Goal: Task Accomplishment & Management: Manage account settings

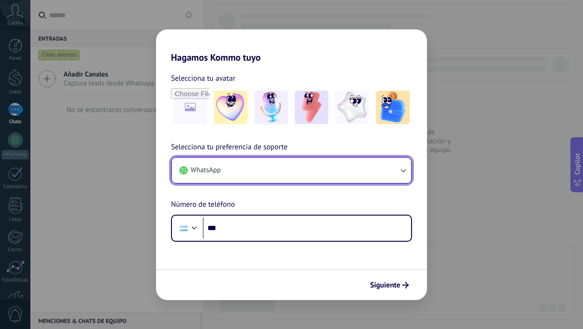
click at [344, 170] on button "WhatsApp" at bounding box center [291, 170] width 239 height 25
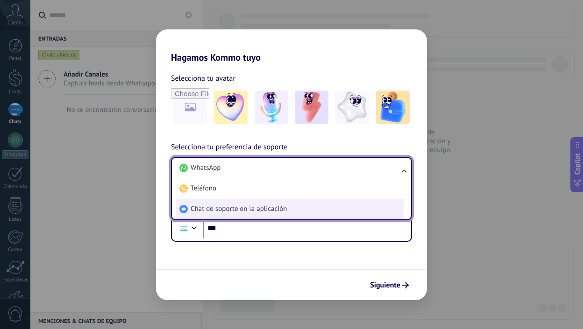
click at [270, 203] on li "Chat de soporte en la aplicación" at bounding box center [290, 209] width 228 height 21
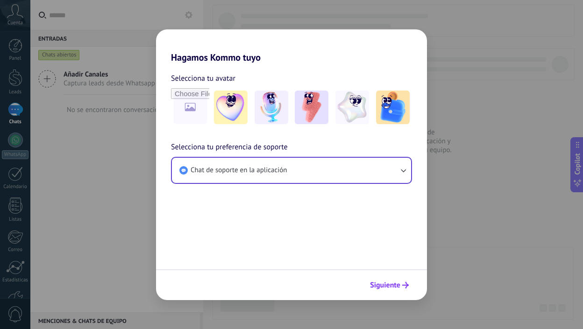
click at [393, 285] on span "Siguiente" at bounding box center [385, 285] width 30 height 7
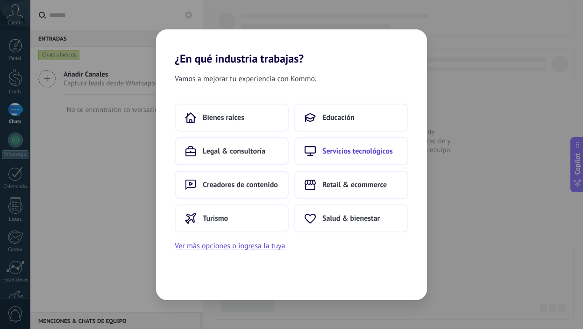
click at [355, 156] on span "Servicios tecnológicos" at bounding box center [357, 151] width 71 height 9
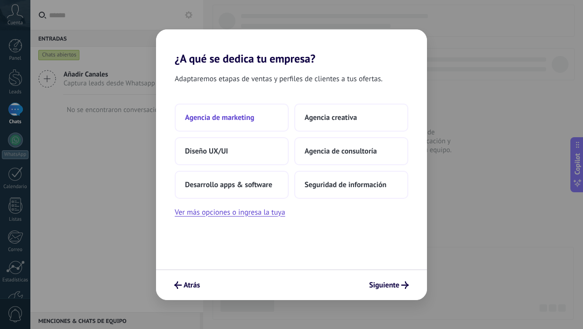
click at [239, 122] on span "Agencia de marketing" at bounding box center [219, 117] width 69 height 9
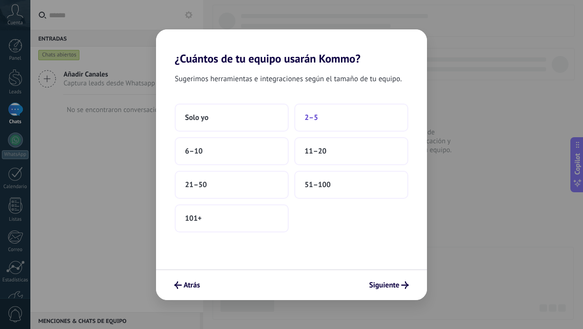
click at [327, 124] on button "2–5" at bounding box center [351, 118] width 114 height 28
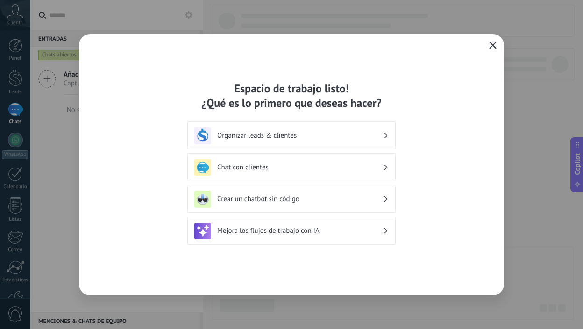
click at [493, 43] on icon "button" at bounding box center [492, 45] width 7 height 7
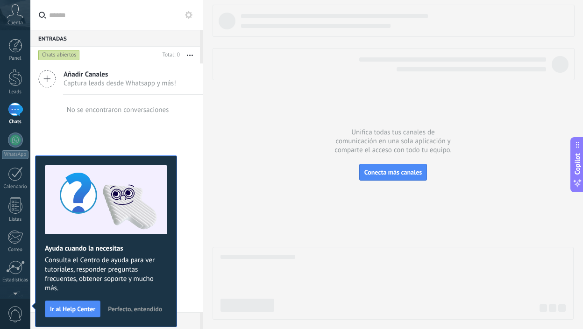
click at [14, 14] on icon at bounding box center [15, 11] width 16 height 14
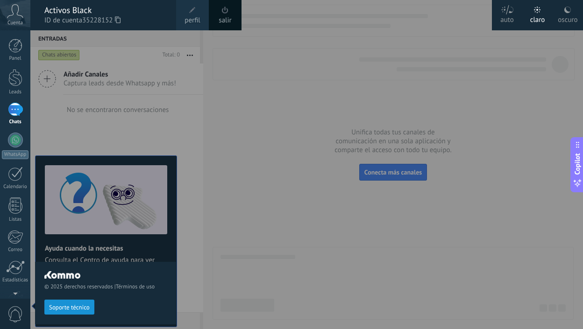
click at [187, 10] on span at bounding box center [192, 10] width 10 height 10
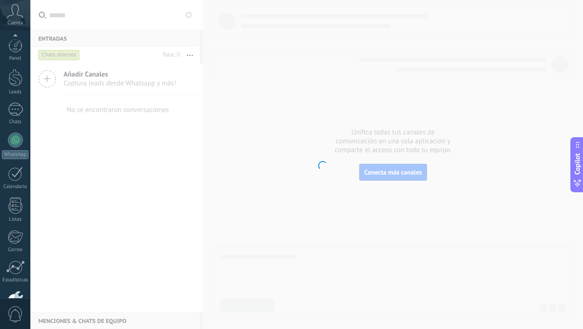
scroll to position [59, 0]
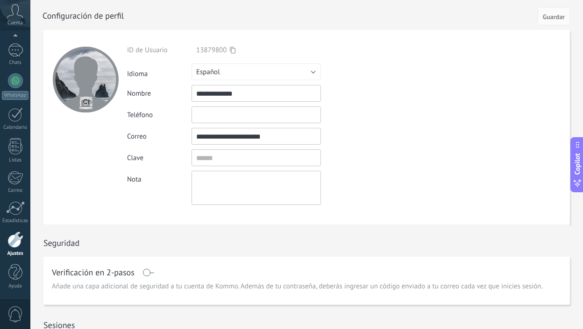
click at [89, 101] on input "file" at bounding box center [85, 102] width 13 height 13
type input "**********"
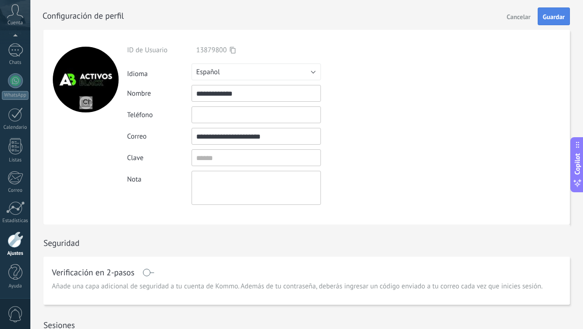
click at [556, 18] on span "Guardar" at bounding box center [554, 17] width 22 height 7
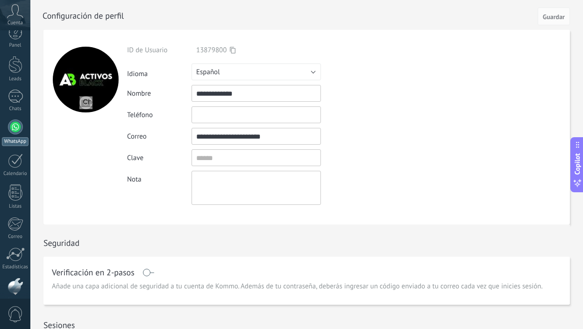
scroll to position [0, 0]
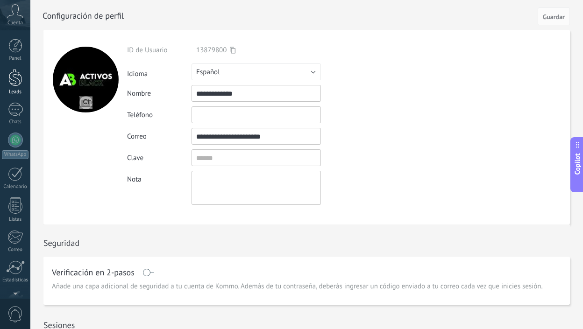
click at [17, 87] on link "Leads" at bounding box center [15, 82] width 30 height 26
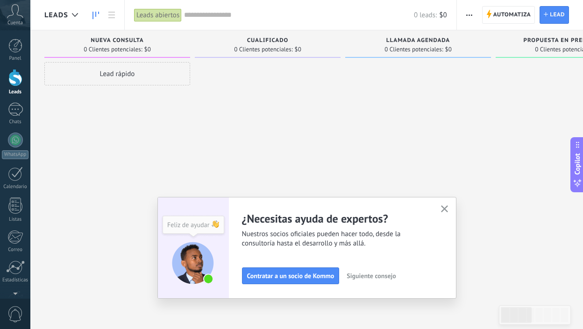
click at [63, 15] on span "Leads" at bounding box center [56, 15] width 24 height 9
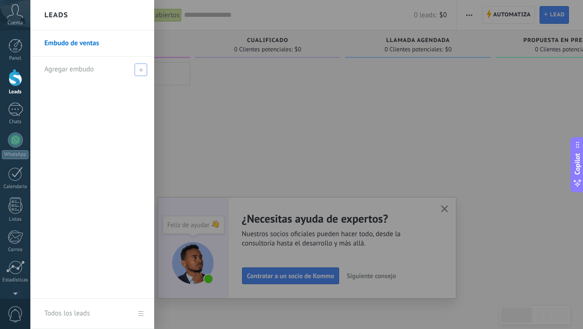
click at [76, 66] on span "Agregar embudo" at bounding box center [69, 69] width 50 height 9
type input "******"
click at [146, 71] on span at bounding box center [142, 70] width 10 height 12
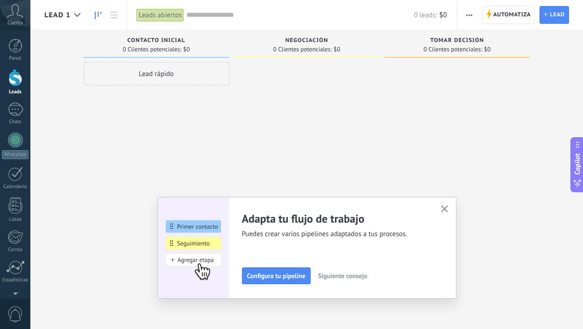
click at [444, 211] on icon "button" at bounding box center [444, 209] width 7 height 7
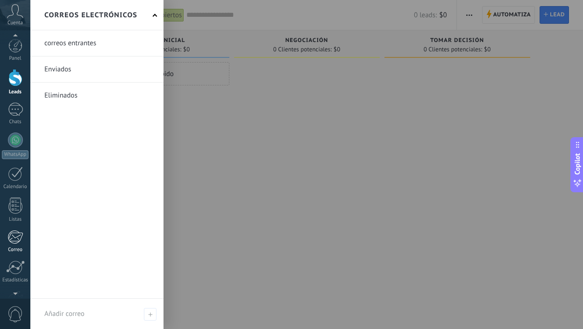
scroll to position [59, 0]
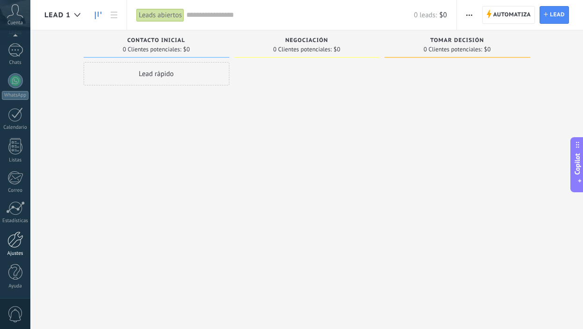
click at [14, 240] on div at bounding box center [15, 240] width 16 height 16
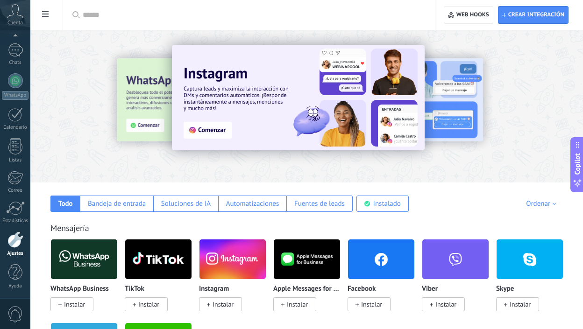
click at [79, 309] on span "Instalar" at bounding box center [74, 304] width 21 height 8
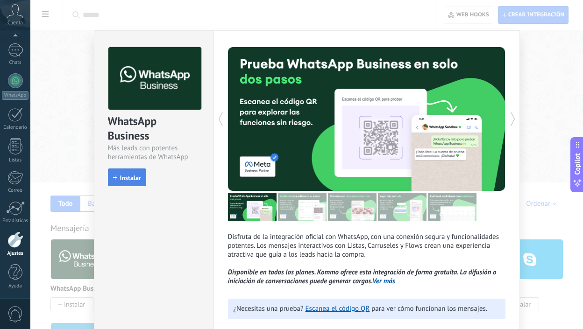
click at [125, 178] on span "Instalar" at bounding box center [130, 178] width 21 height 7
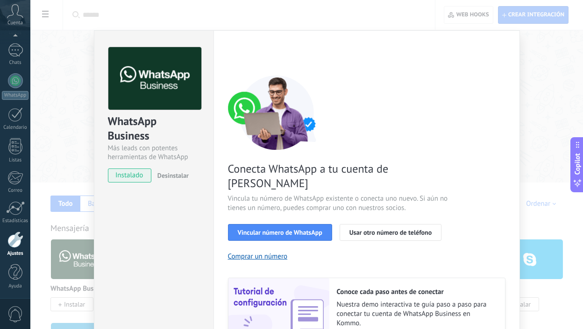
click at [562, 119] on div "WhatsApp Business Más leads con potentes herramientas de WhatsApp instalado Des…" at bounding box center [306, 164] width 553 height 329
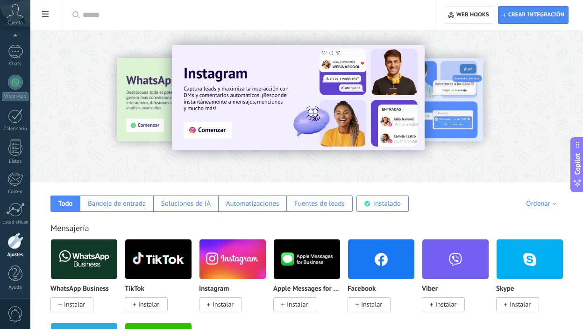
scroll to position [59, 0]
click at [49, 21] on span at bounding box center [45, 15] width 16 height 18
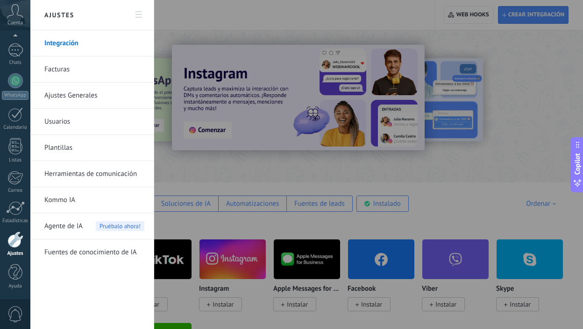
click at [66, 68] on link "Facturas" at bounding box center [94, 70] width 100 height 26
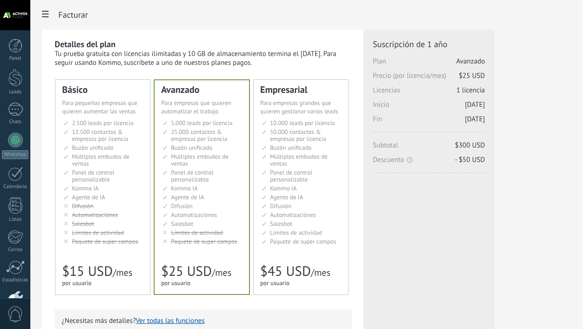
click at [89, 167] on li "Множество воронок Multiple sales pipelines Múltiples embudos de ventas Vários f…" at bounding box center [104, 160] width 80 height 14
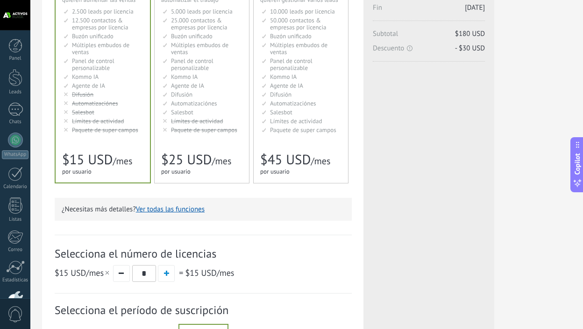
scroll to position [172, 0]
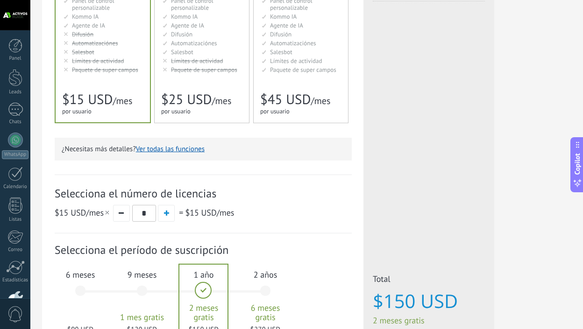
click at [86, 295] on div "6 meses $90 USD" at bounding box center [80, 296] width 50 height 66
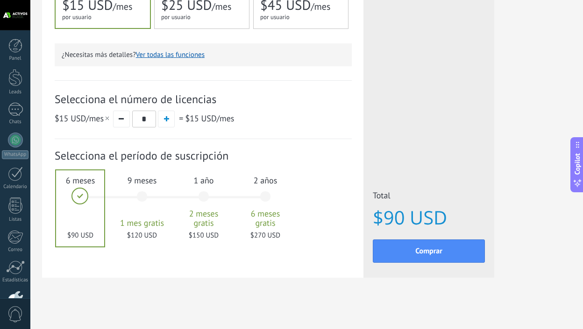
scroll to position [270, 0]
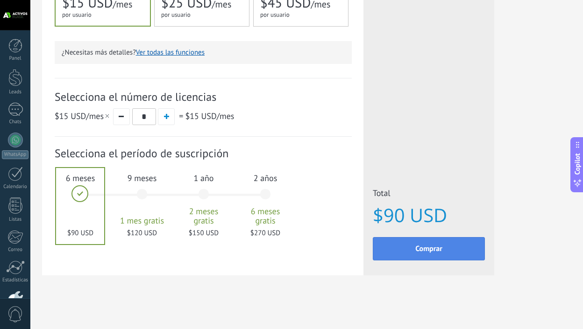
click at [418, 246] on span "Comprar" at bounding box center [428, 249] width 27 height 7
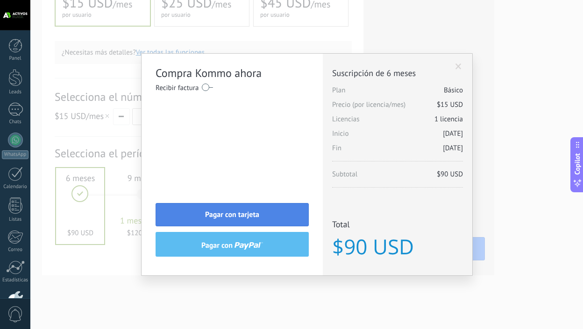
click at [260, 219] on button "Pagar con tarjeta" at bounding box center [232, 214] width 153 height 23
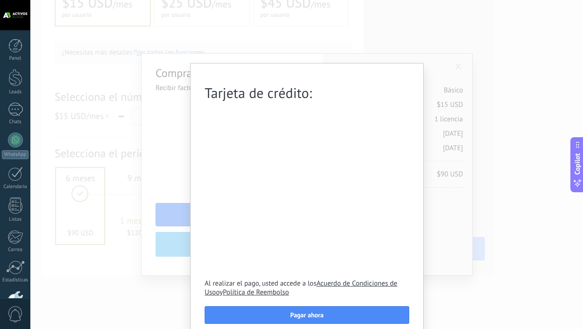
scroll to position [10, 0]
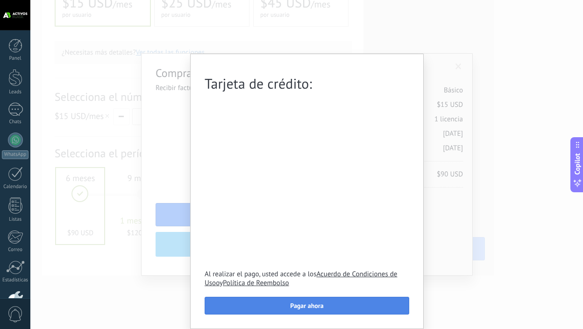
click at [299, 313] on button "Pagar ahora" at bounding box center [307, 306] width 205 height 18
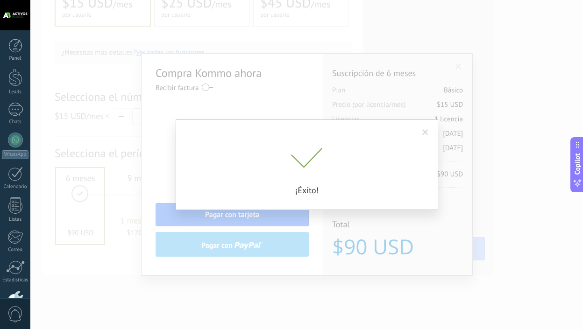
scroll to position [0, 0]
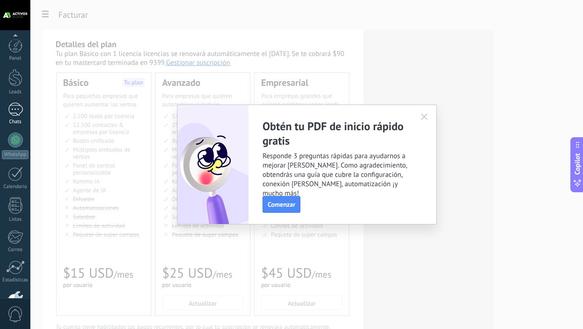
scroll to position [59, 0]
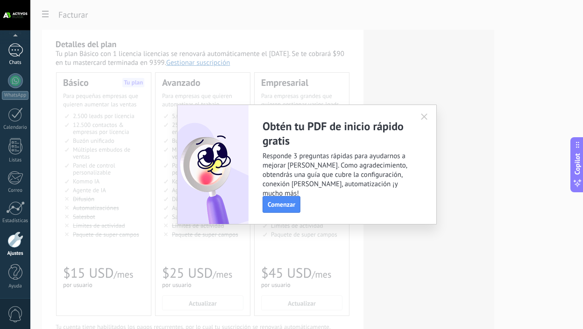
click at [16, 53] on div at bounding box center [15, 50] width 15 height 14
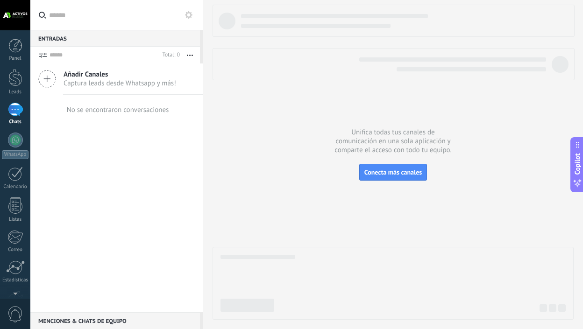
click at [16, 53] on link "Panel" at bounding box center [15, 50] width 30 height 23
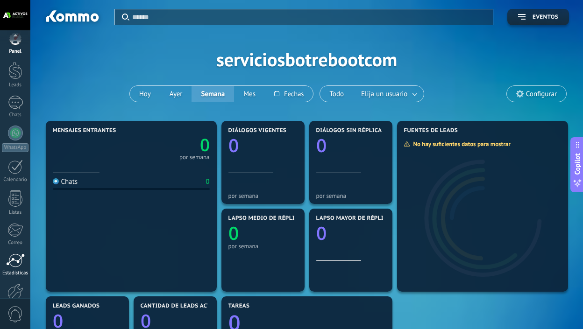
scroll to position [59, 0]
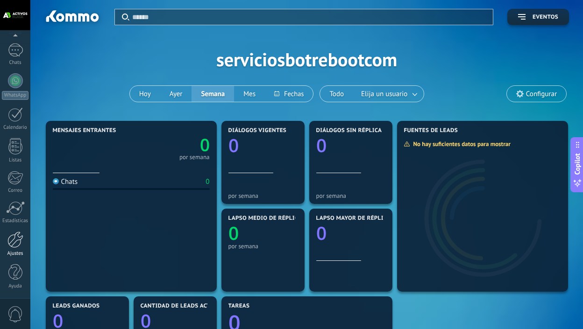
click at [17, 247] on div at bounding box center [15, 240] width 16 height 16
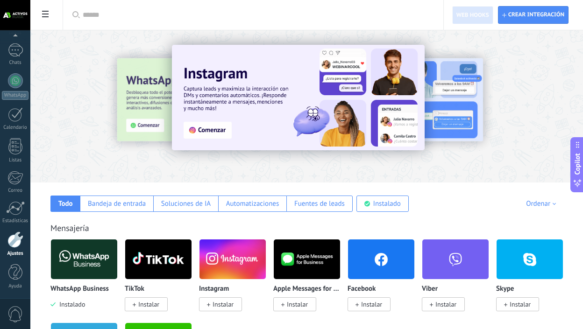
click at [47, 15] on icon at bounding box center [45, 14] width 7 height 7
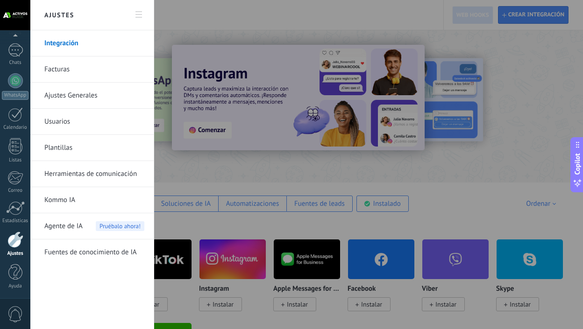
click at [71, 69] on link "Facturas" at bounding box center [94, 70] width 100 height 26
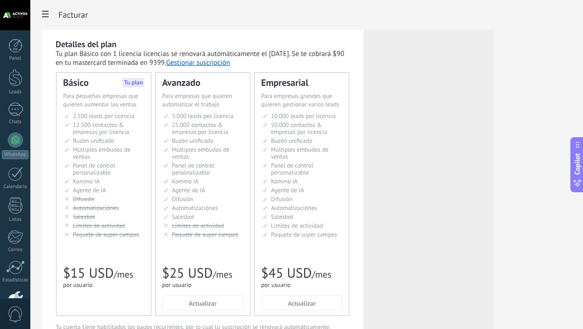
click at [210, 63] on button "Gestionar suscripción" at bounding box center [198, 62] width 64 height 9
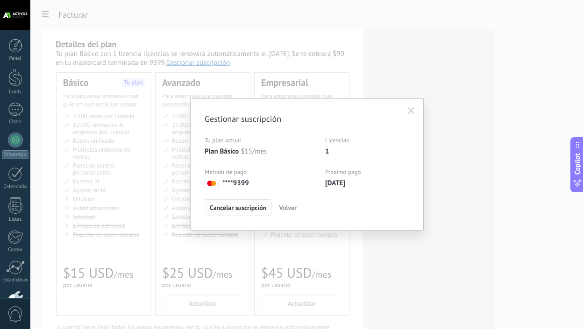
click at [246, 210] on span "Cancelar suscripción" at bounding box center [238, 208] width 57 height 7
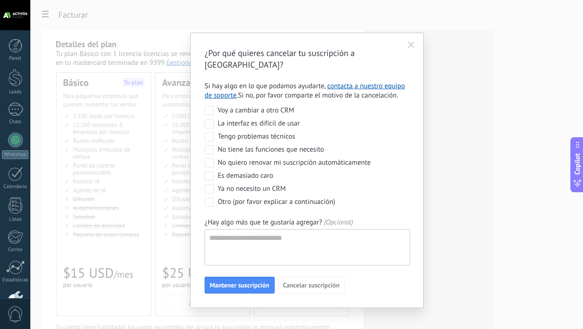
click at [264, 158] on div "No quiero renovar mi suscripción automáticamente" at bounding box center [294, 162] width 153 height 9
click at [303, 282] on span "Cancelar suscripción" at bounding box center [311, 285] width 57 height 7
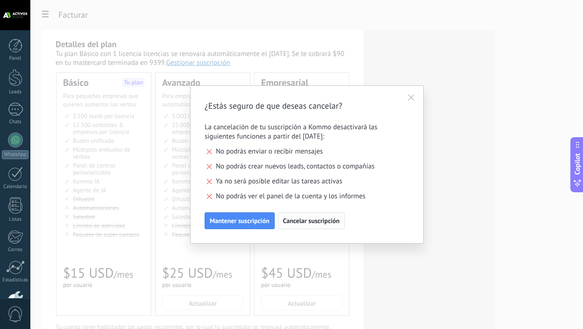
click at [314, 223] on span "Cancelar suscripción" at bounding box center [311, 221] width 57 height 7
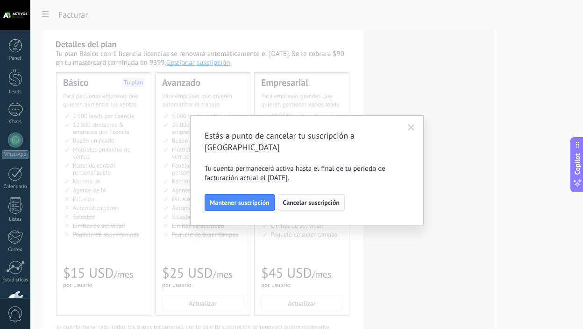
click at [315, 200] on span "Cancelar suscripción" at bounding box center [311, 203] width 57 height 7
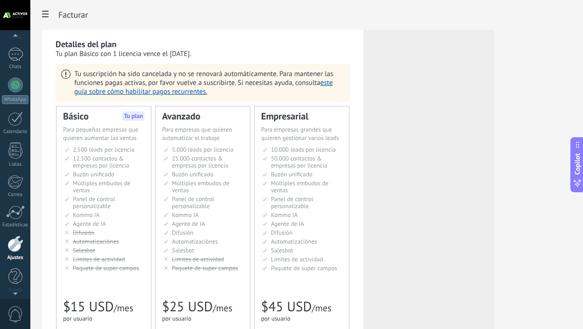
scroll to position [59, 0]
